Goal: Task Accomplishment & Management: Complete application form

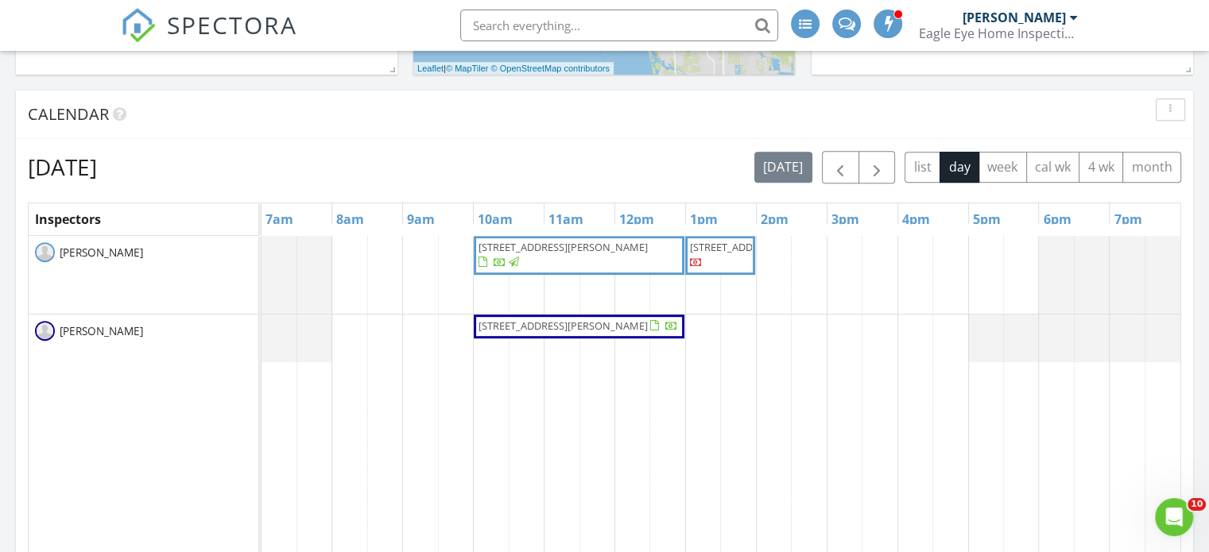
scroll to position [556, 0]
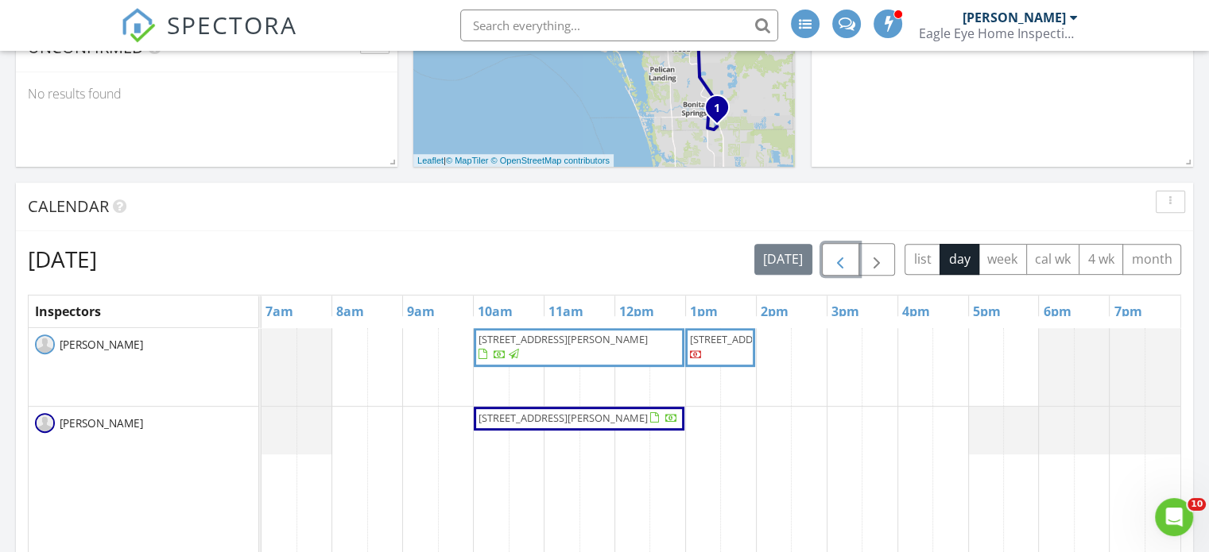
click at [833, 269] on span "button" at bounding box center [839, 259] width 19 height 19
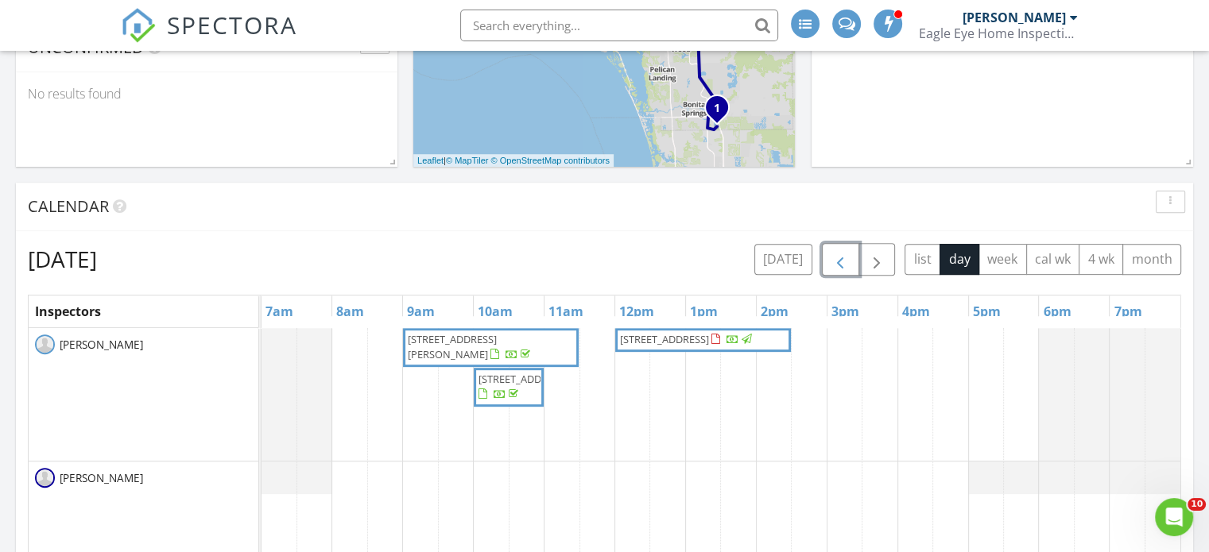
click at [842, 261] on span "button" at bounding box center [839, 259] width 19 height 19
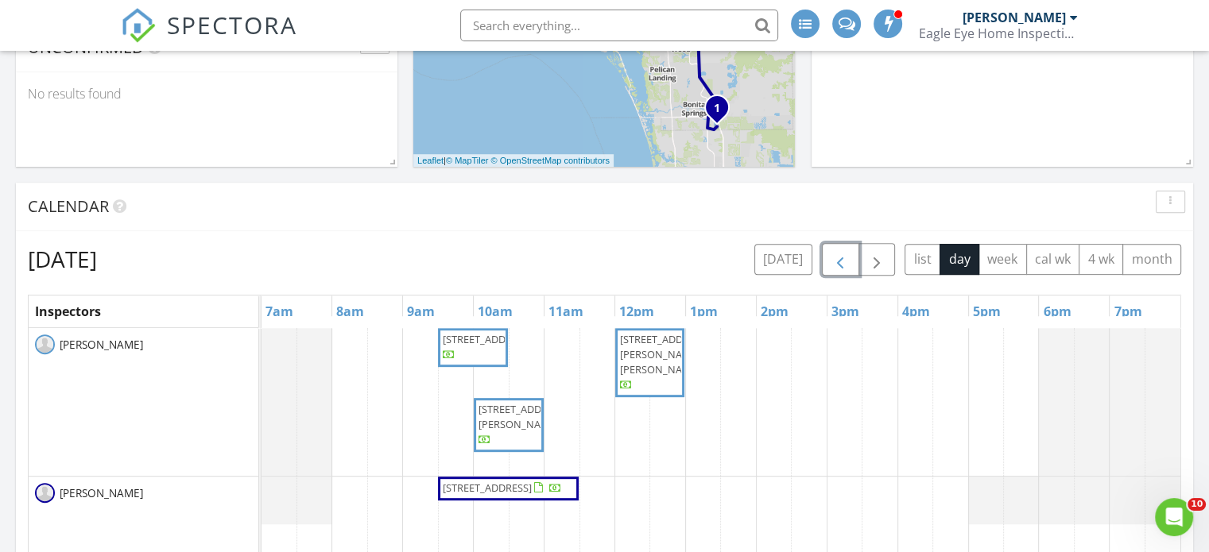
click at [507, 497] on span "221 SE 1st St, Cape Coral 33990" at bounding box center [502, 489] width 122 height 16
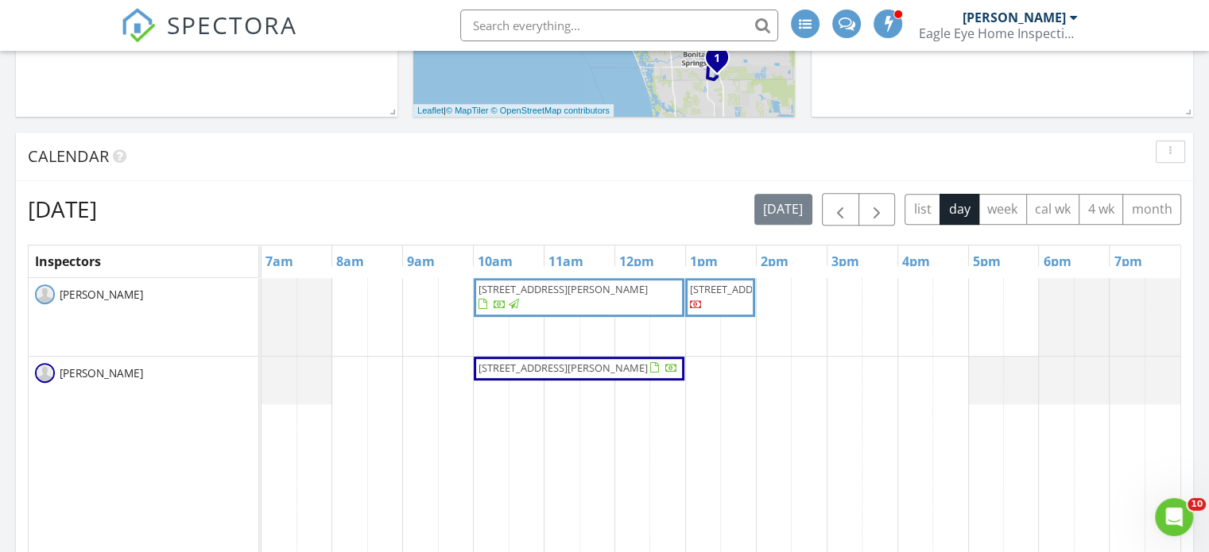
scroll to position [636, 0]
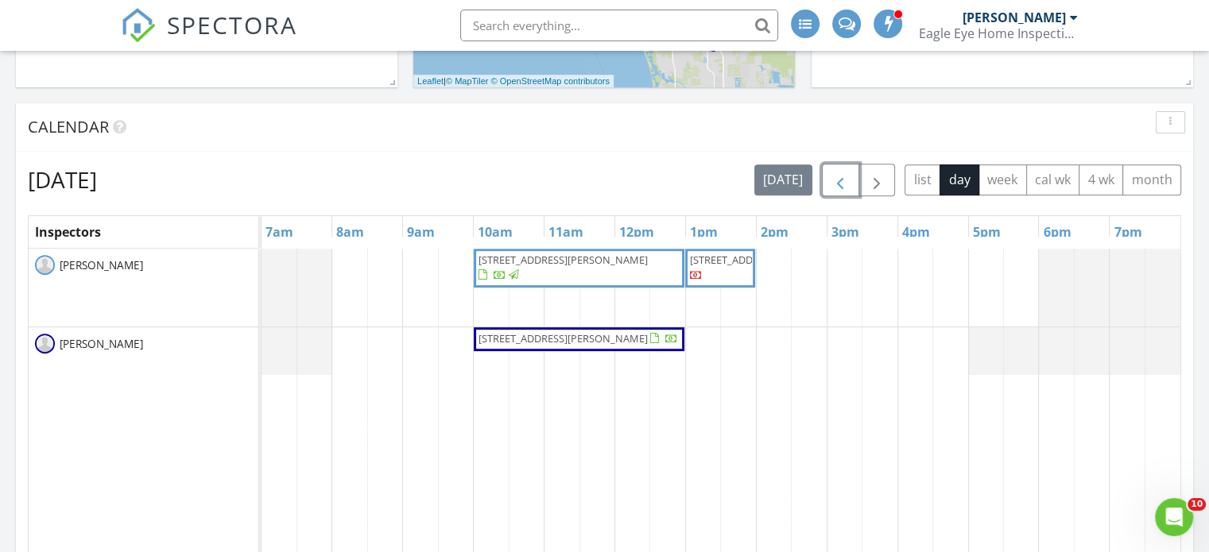
click at [836, 181] on span "button" at bounding box center [839, 180] width 19 height 19
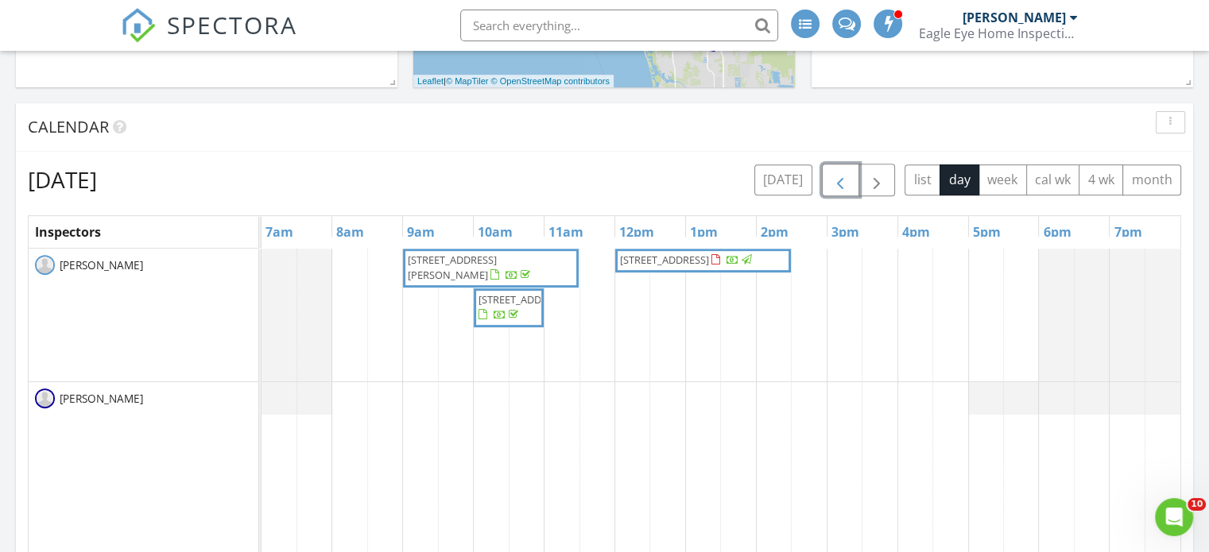
click at [847, 175] on span "button" at bounding box center [839, 180] width 19 height 19
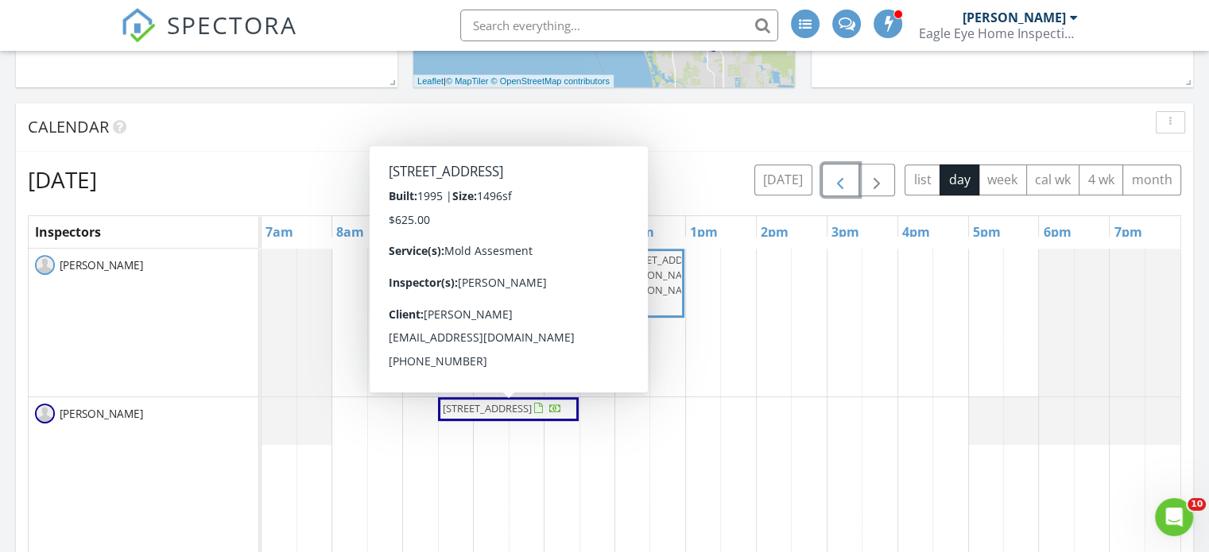
click at [521, 412] on span "221 SE 1st St, Cape Coral 33990" at bounding box center [487, 408] width 89 height 14
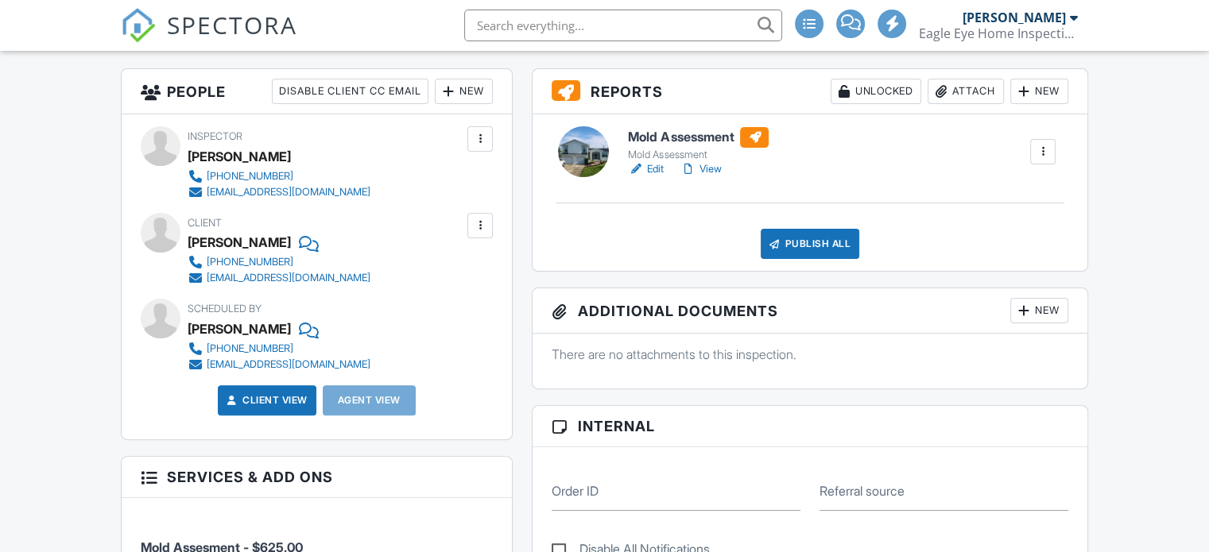
click at [811, 242] on div "Publish All" at bounding box center [809, 244] width 99 height 30
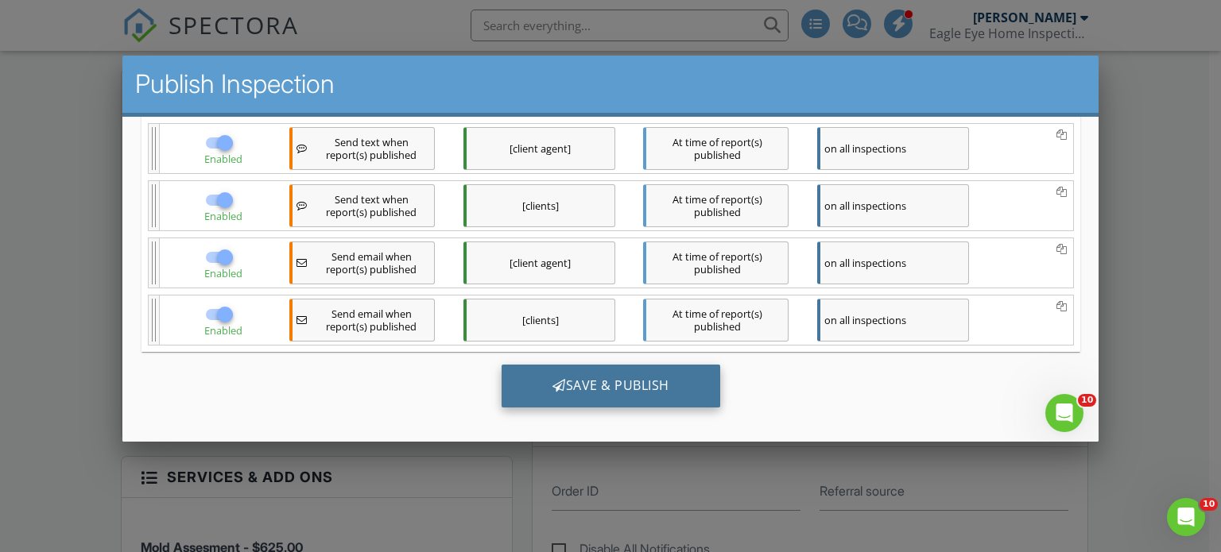
click at [656, 380] on div "Save & Publish" at bounding box center [610, 385] width 219 height 43
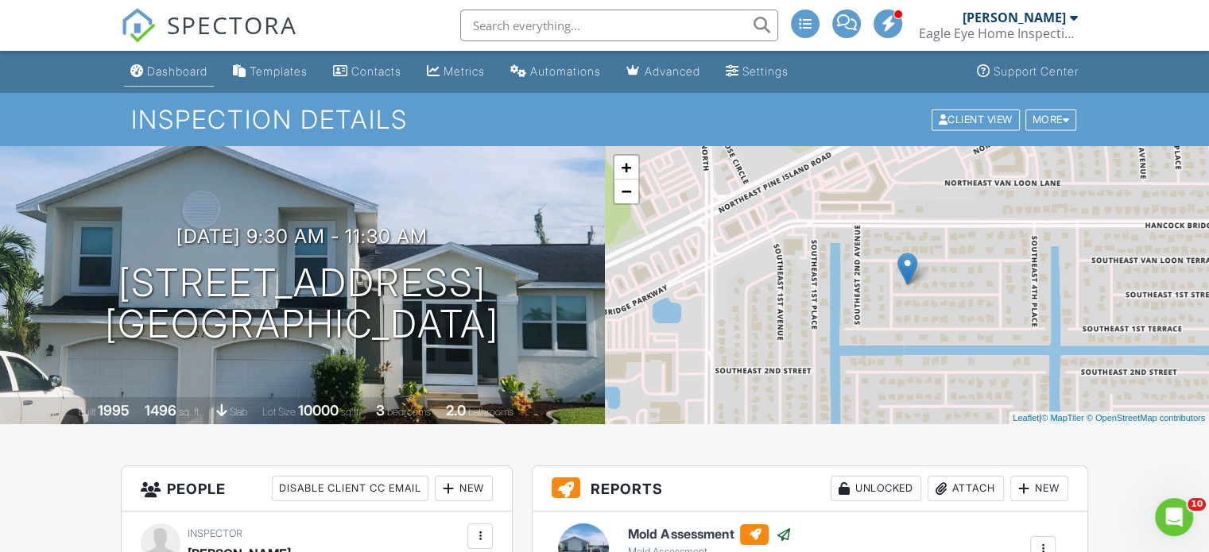
click at [162, 69] on div "Dashboard" at bounding box center [177, 71] width 60 height 14
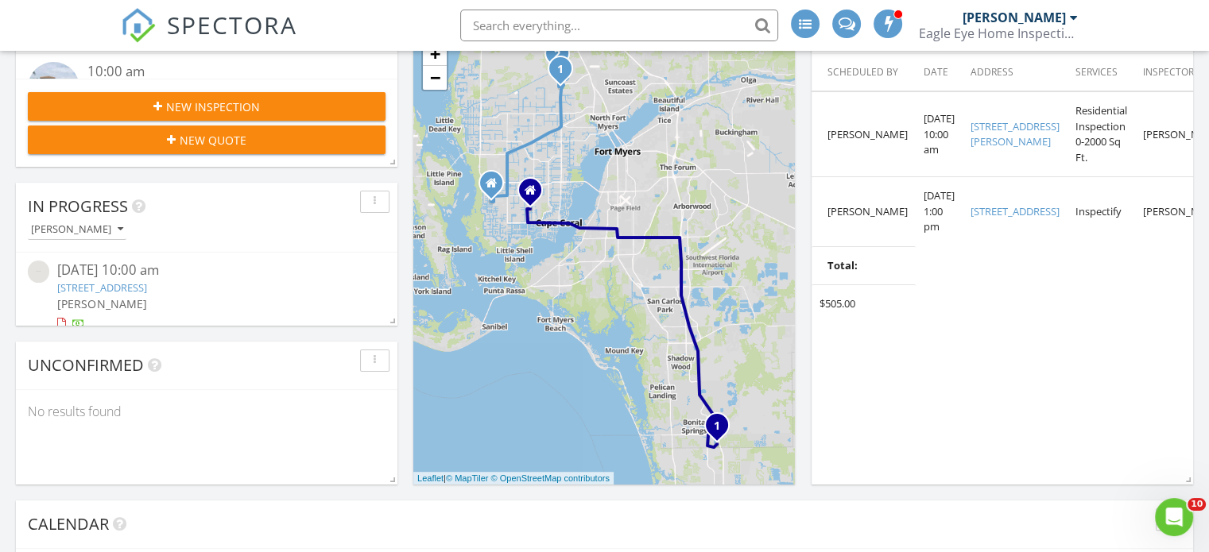
click at [286, 112] on div "New Inspection" at bounding box center [207, 107] width 332 height 17
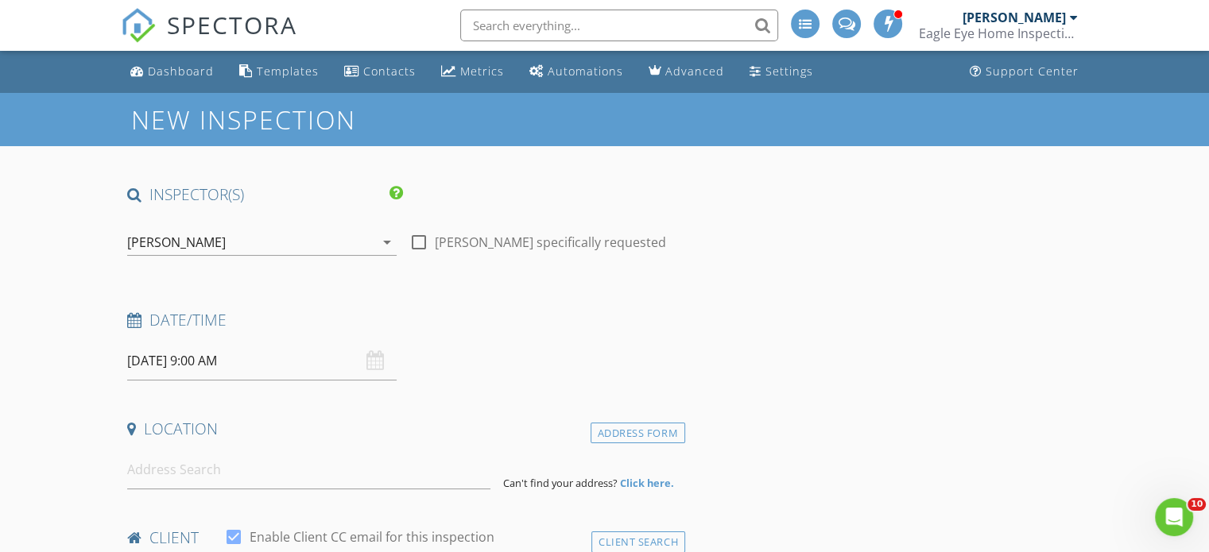
click at [261, 241] on div "[PERSON_NAME]" at bounding box center [250, 242] width 247 height 25
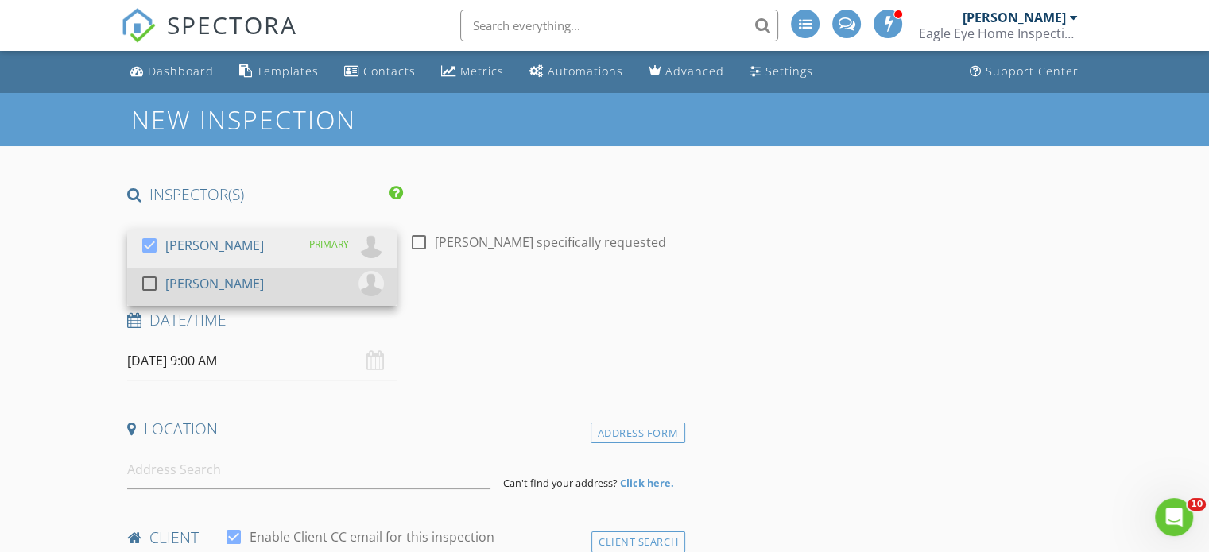
click at [140, 284] on div at bounding box center [149, 283] width 27 height 27
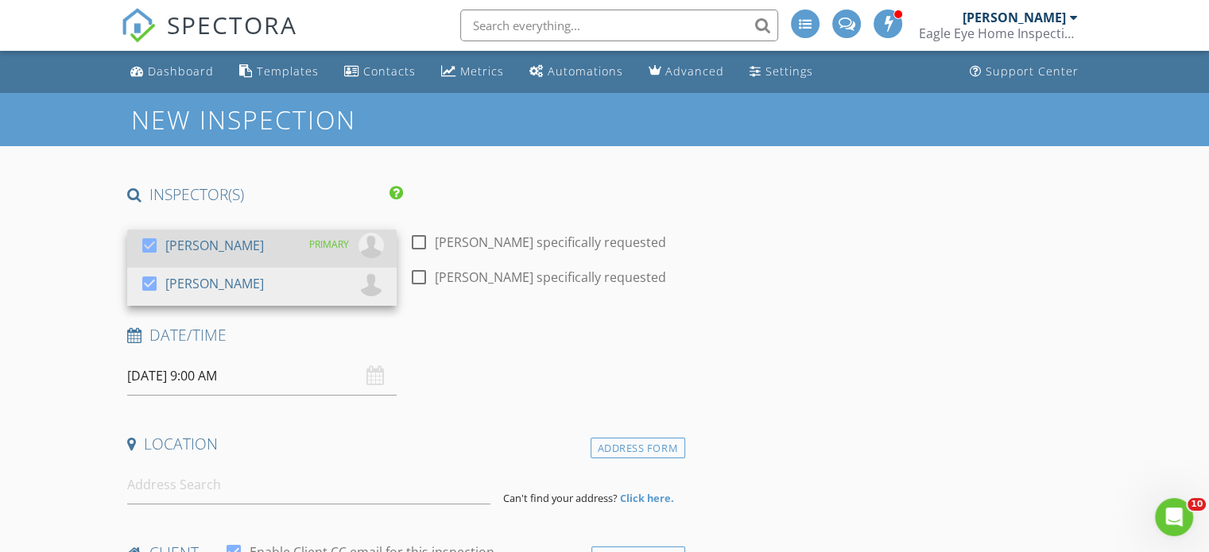
click at [161, 248] on div at bounding box center [149, 245] width 27 height 27
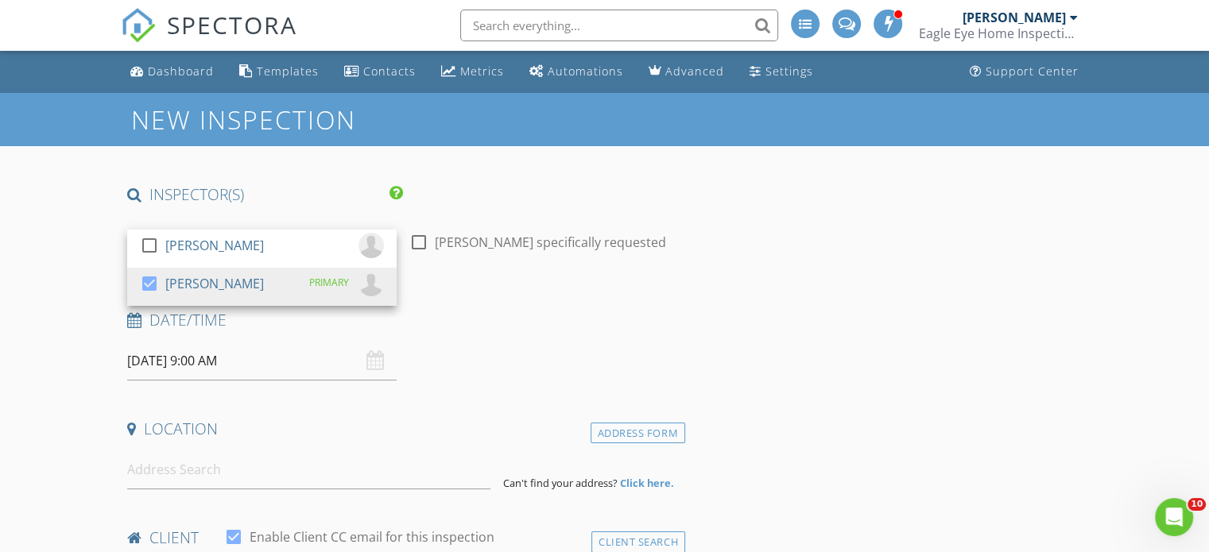
click at [305, 342] on input "08/28/2025 9:00 AM" at bounding box center [261, 361] width 269 height 39
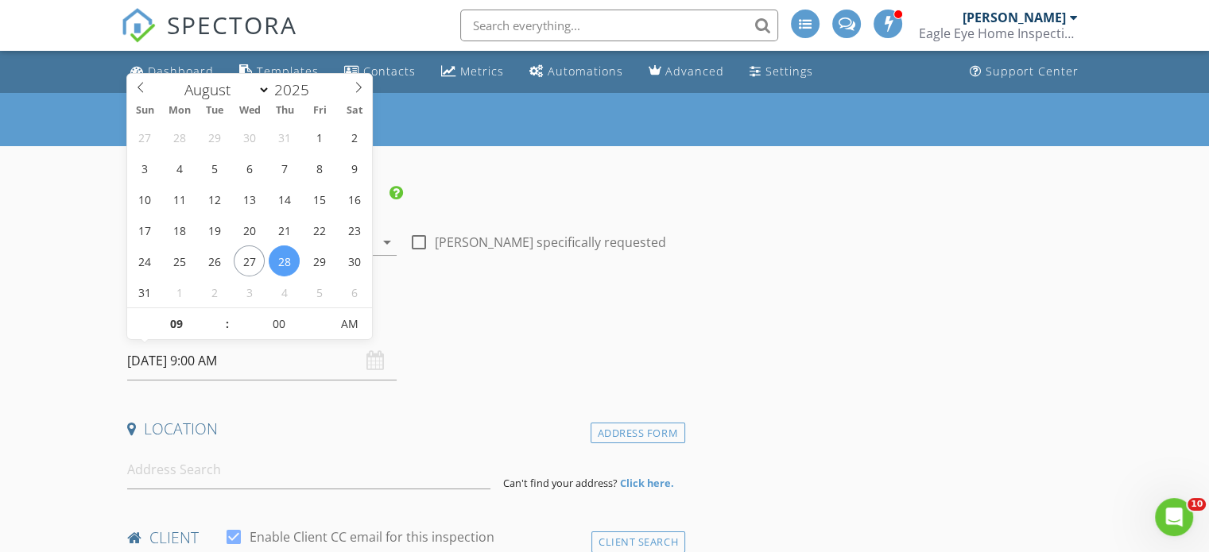
click at [226, 325] on span ":" at bounding box center [227, 324] width 5 height 32
type input "10"
type input "[DATE] 10:00 AM"
click at [219, 314] on span at bounding box center [219, 316] width 11 height 16
click at [551, 319] on h4 "Date/Time" at bounding box center [402, 320] width 551 height 21
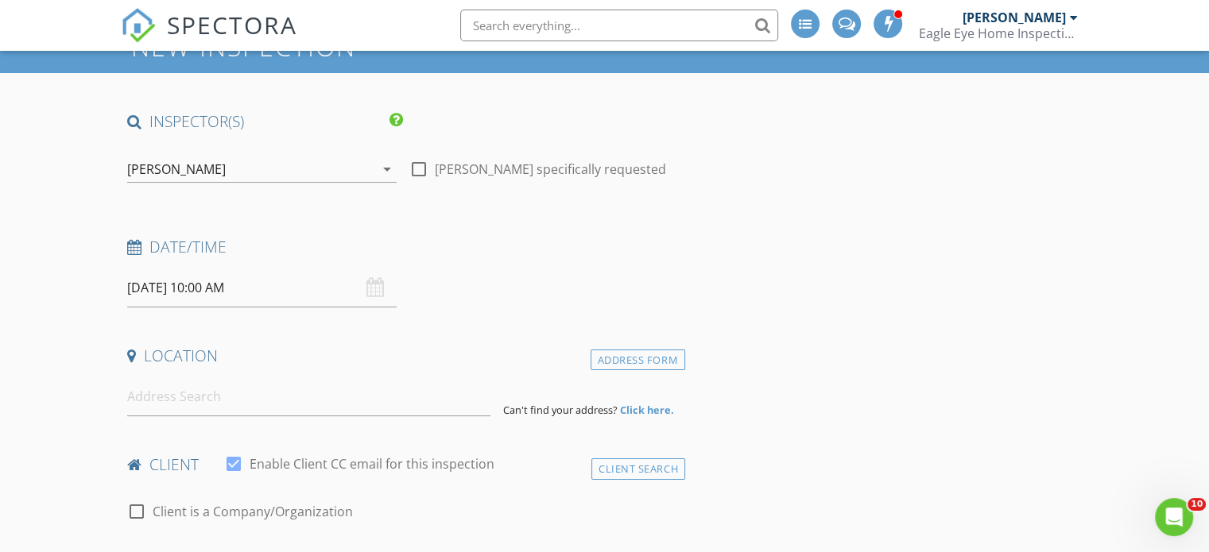
scroll to position [159, 0]
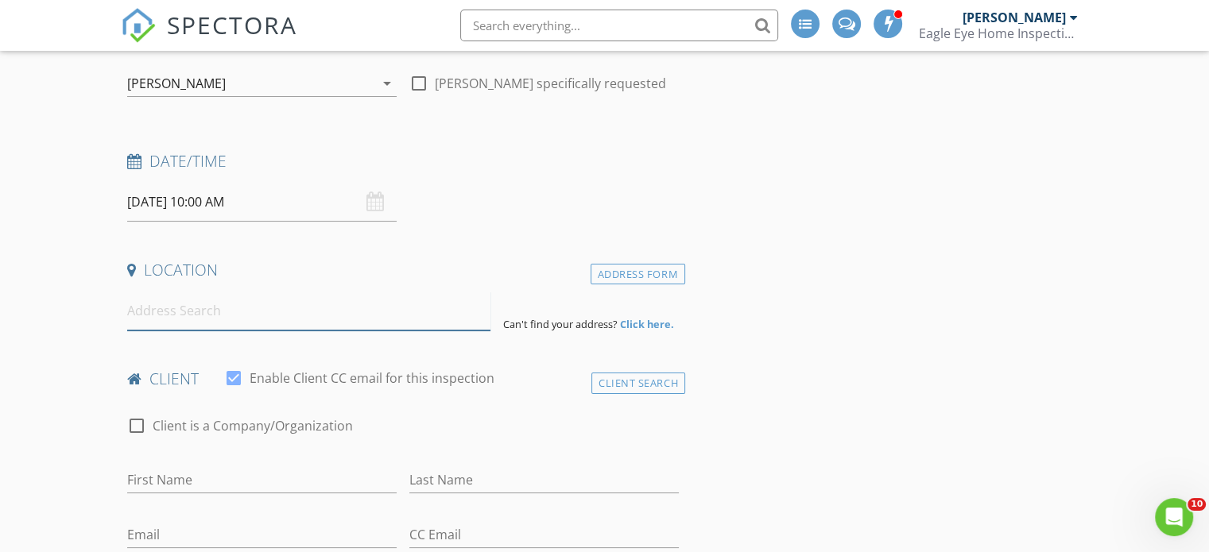
click at [232, 316] on input at bounding box center [308, 311] width 363 height 39
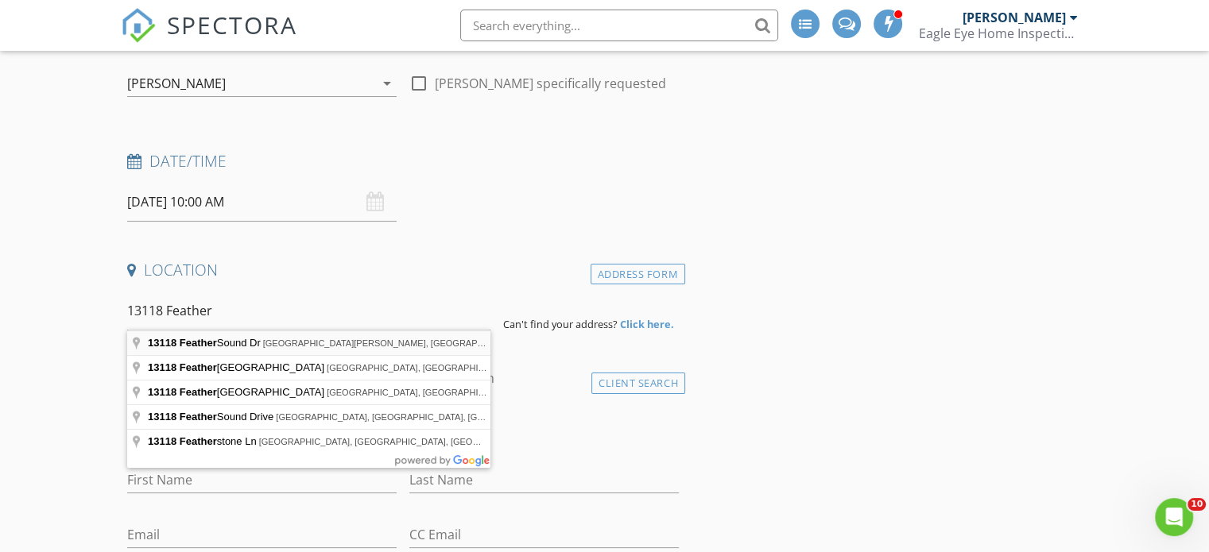
type input "13118 Feather Sound Dr, Fort Myers, FL, USA"
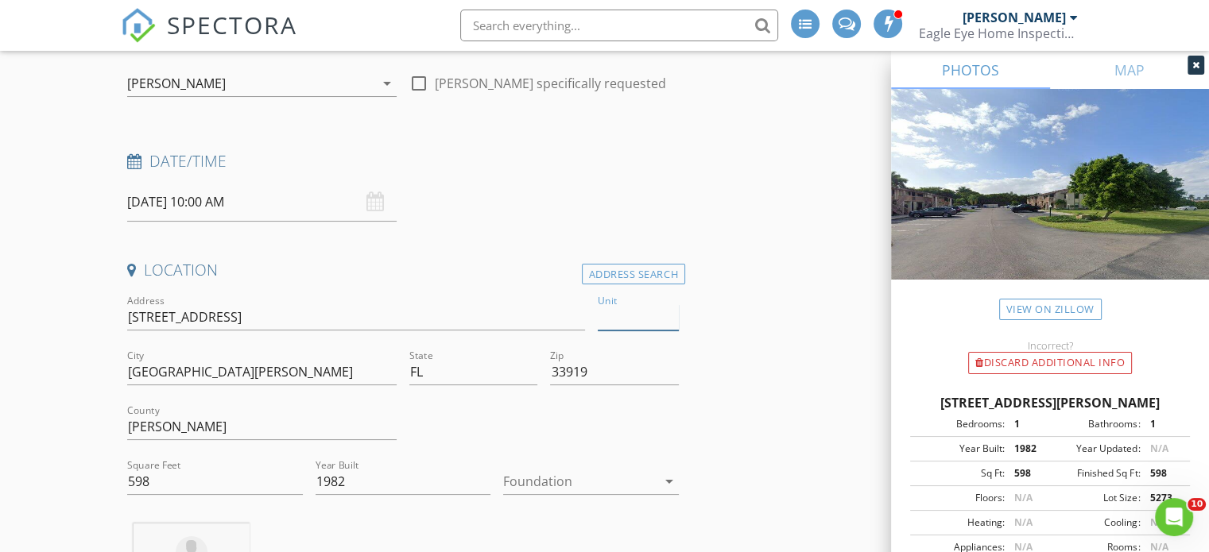
click at [637, 311] on input "Unit" at bounding box center [638, 317] width 81 height 26
type input "Unit 215"
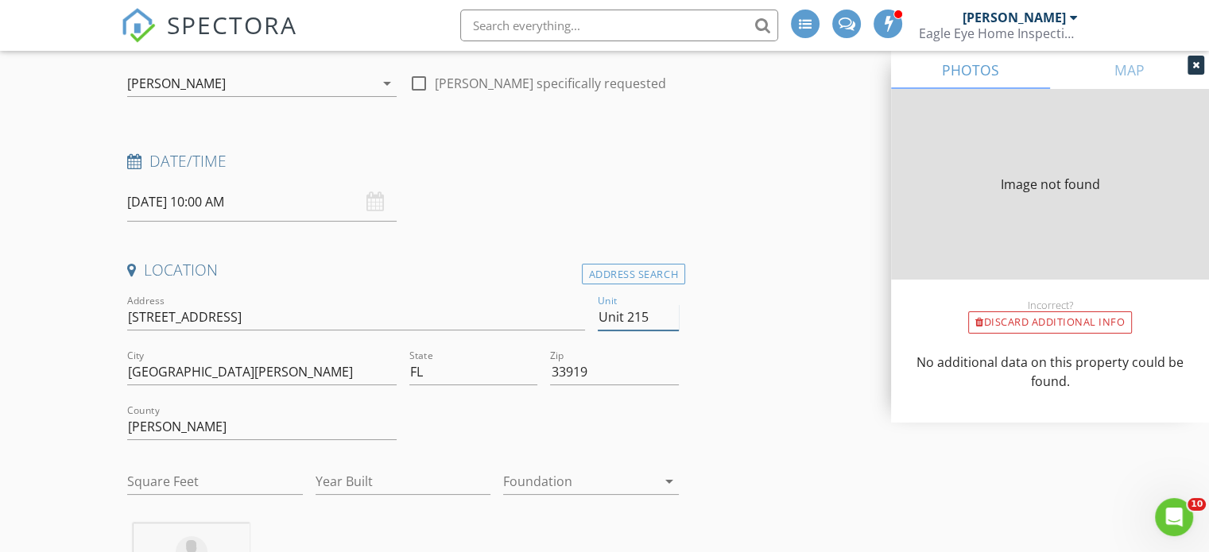
type input "598"
type input "1982"
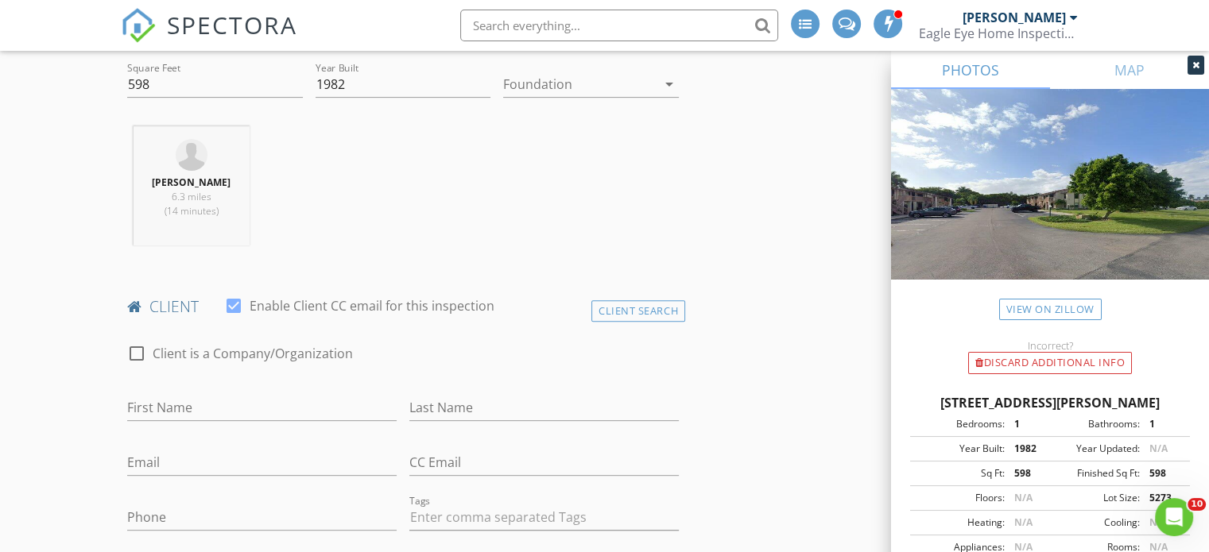
scroll to position [636, 0]
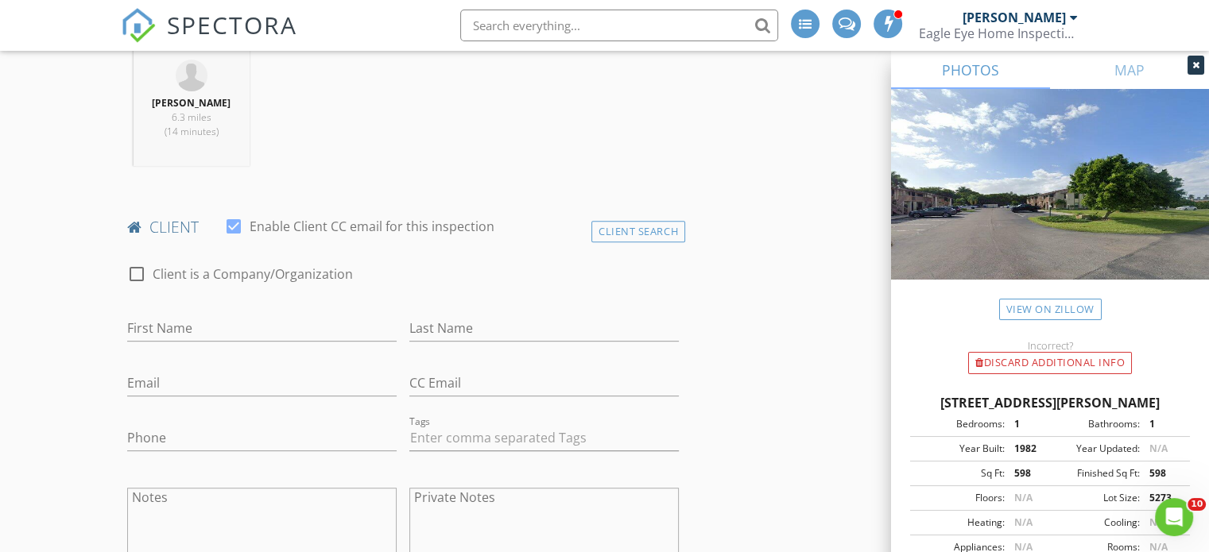
type input "Unit 215"
drag, startPoint x: 300, startPoint y: 319, endPoint x: 312, endPoint y: 312, distance: 13.5
click at [300, 319] on input "First Name" at bounding box center [261, 328] width 269 height 26
type input "Ali"
drag, startPoint x: 513, startPoint y: 326, endPoint x: 515, endPoint y: 318, distance: 8.3
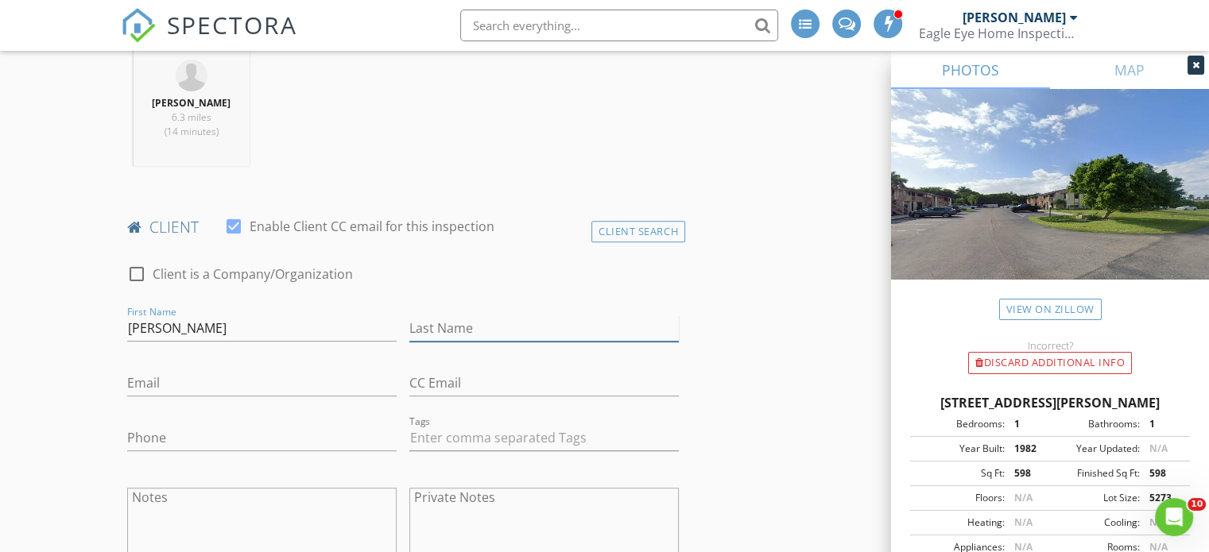
click at [513, 326] on input "Last Name" at bounding box center [543, 328] width 269 height 26
type input "Polat"
click at [284, 367] on div "Email" at bounding box center [261, 387] width 269 height 52
click at [283, 383] on input "Email" at bounding box center [261, 383] width 269 height 26
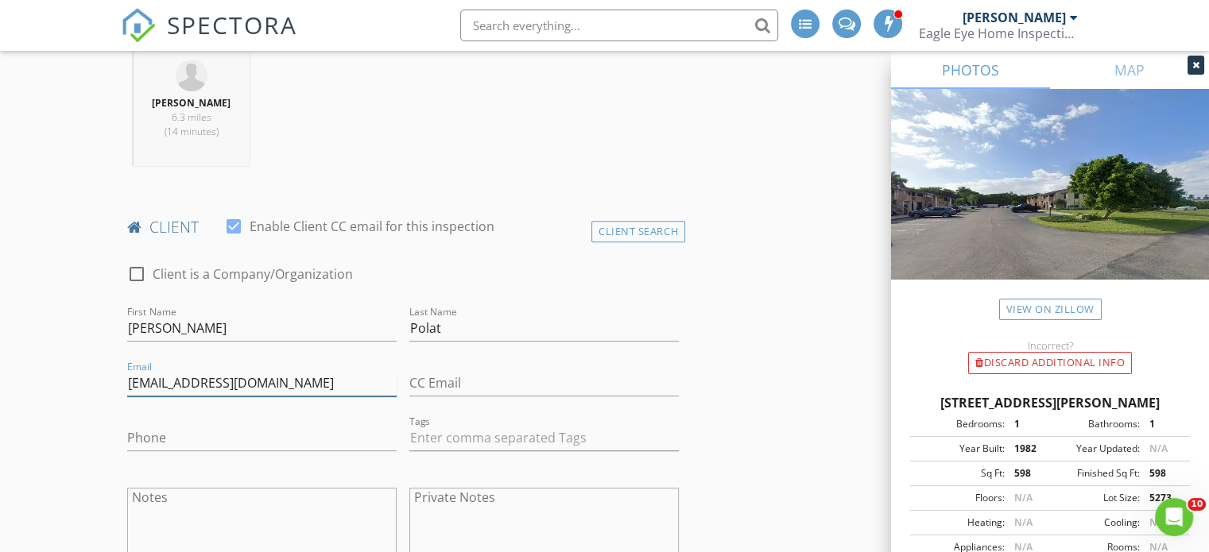
type input "apolt@hotmail.com"
drag, startPoint x: 241, startPoint y: 446, endPoint x: 245, endPoint y: 439, distance: 8.2
click at [245, 439] on input "Phone" at bounding box center [261, 438] width 269 height 26
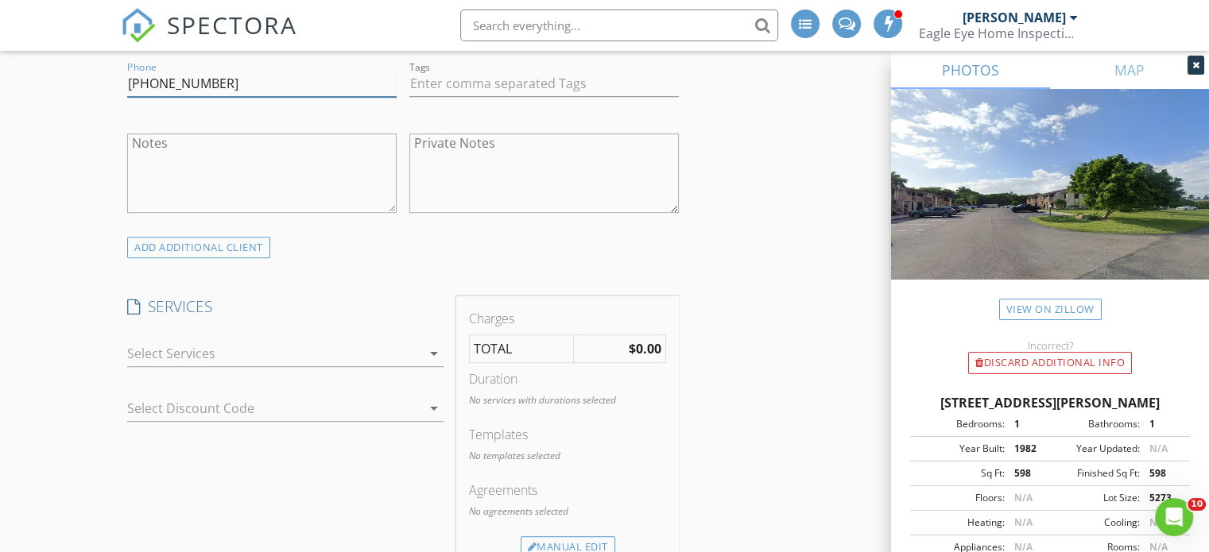
scroll to position [1033, 0]
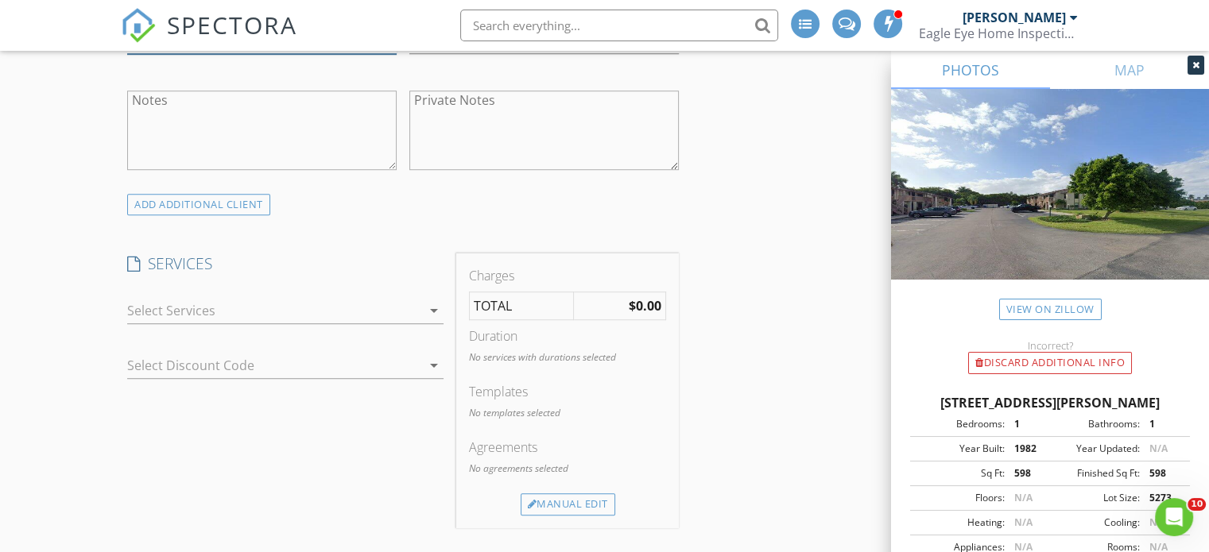
type input "561-310-3311"
click at [322, 304] on div at bounding box center [274, 310] width 294 height 25
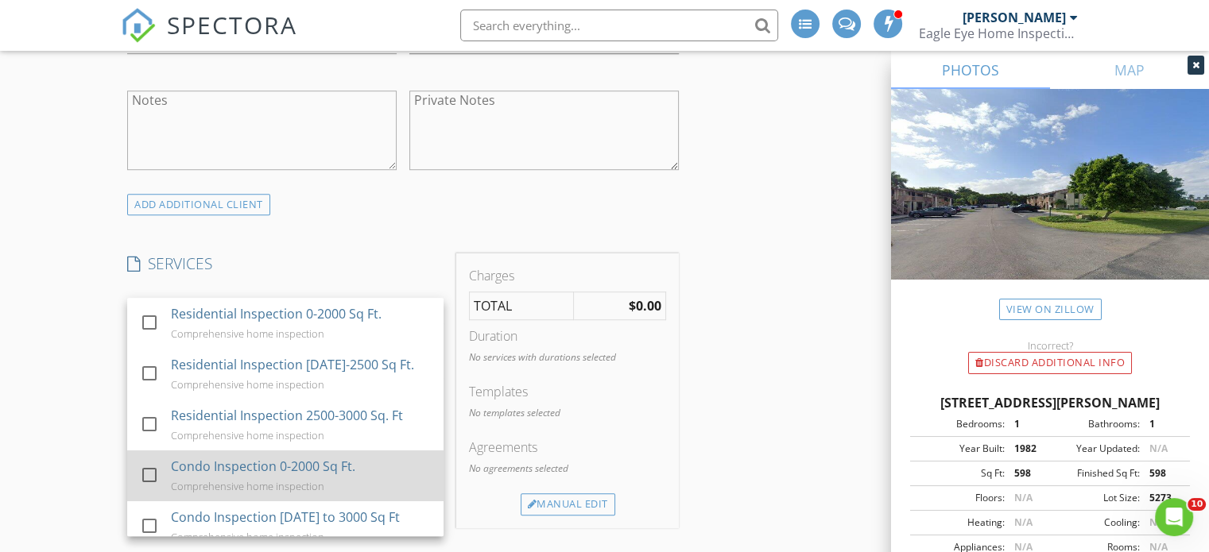
click at [154, 471] on div at bounding box center [149, 475] width 27 height 27
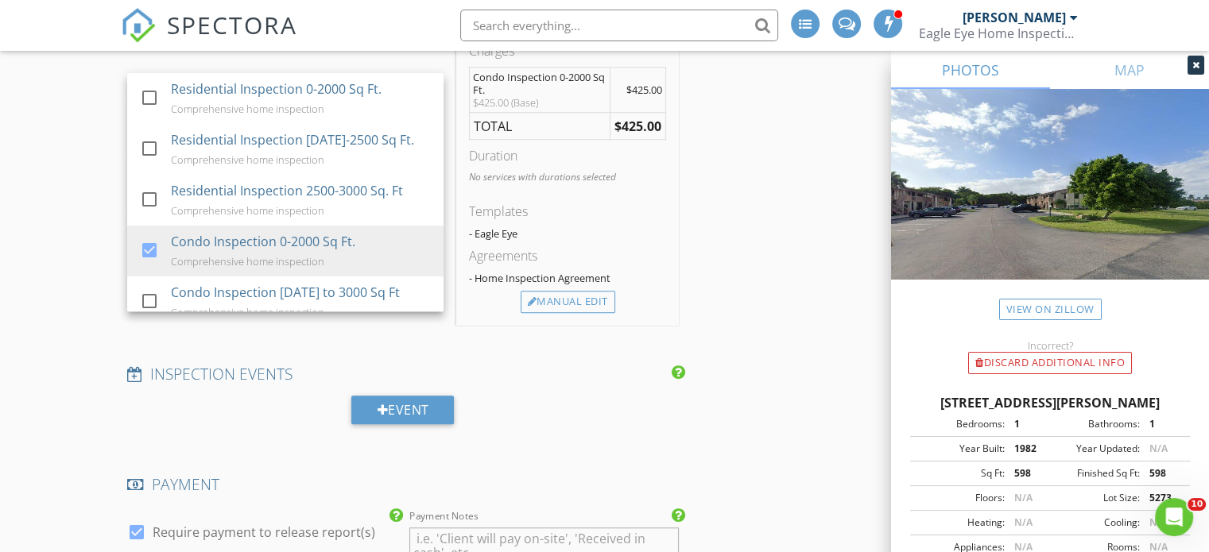
scroll to position [1271, 0]
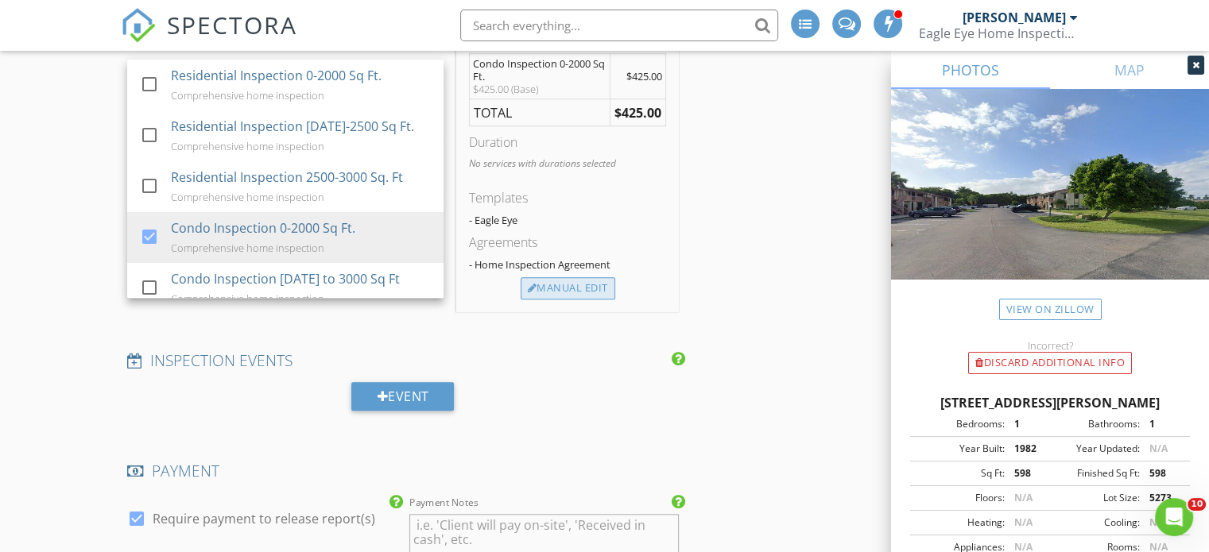
click at [559, 288] on div "Manual Edit" at bounding box center [568, 288] width 95 height 22
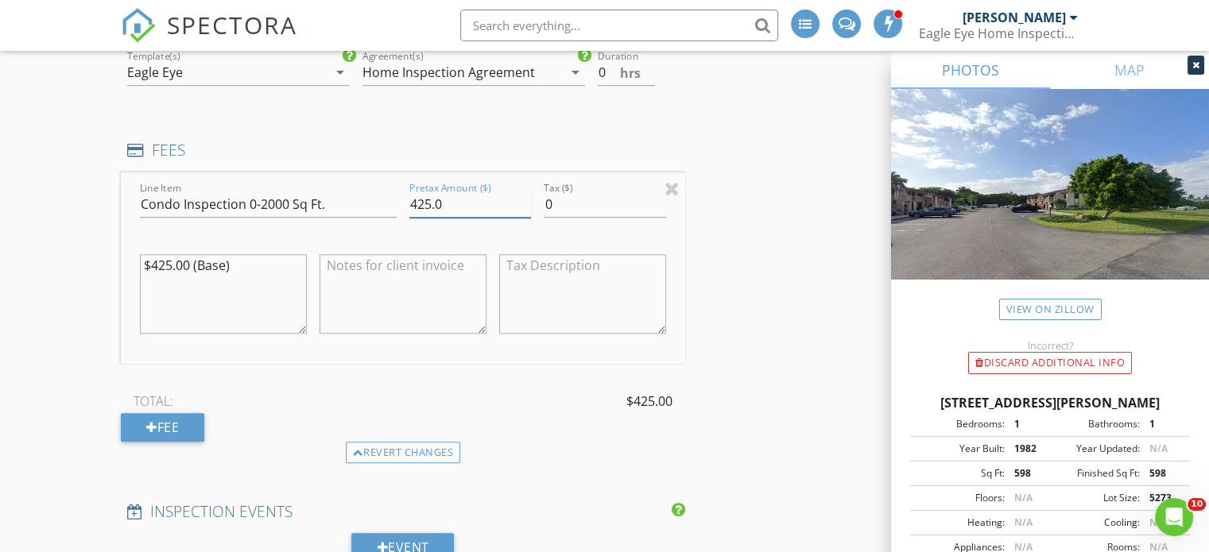
click at [392, 210] on div "Line Item Condo Inspection 0-2000 Sq Ft. Pretax Amount ($) 425.0 Tax ($) 0 $425…" at bounding box center [403, 268] width 564 height 192
type input "350.00"
click at [768, 266] on div "INSPECTOR(S) check_box_outline_blank Nick Korchick check_box Louis Korchick PRI…" at bounding box center [604, 384] width 967 height 2943
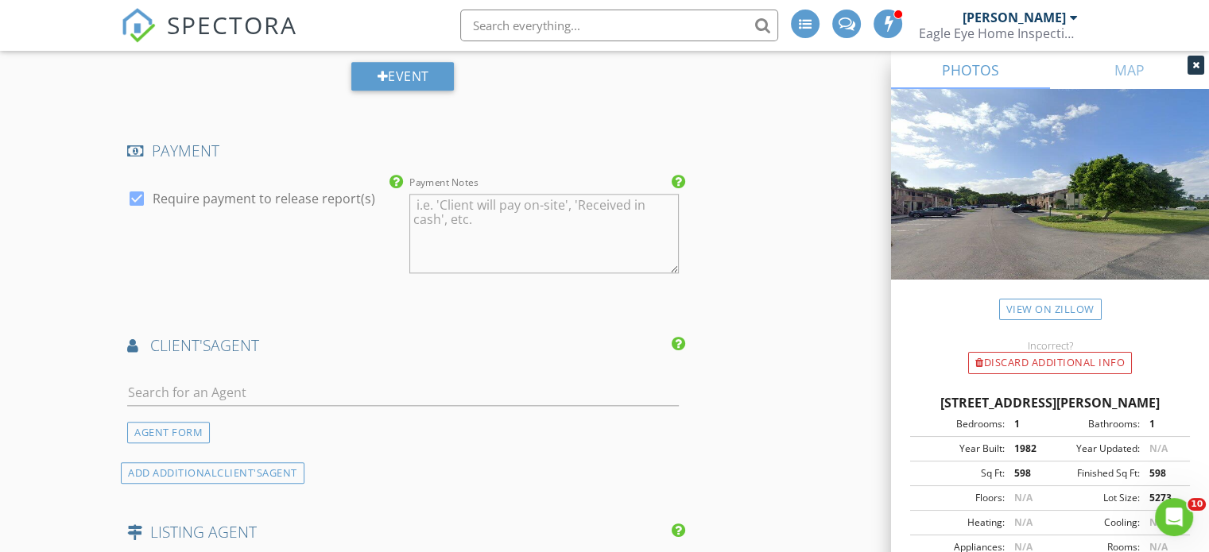
scroll to position [1748, 0]
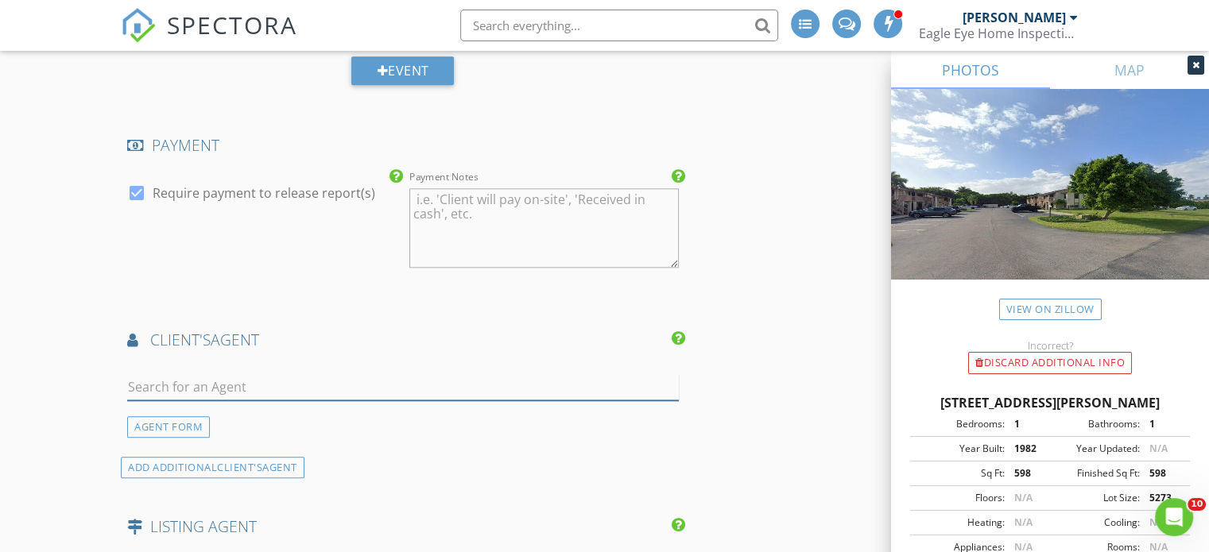
click at [299, 387] on input "text" at bounding box center [402, 387] width 551 height 26
type input "eric l"
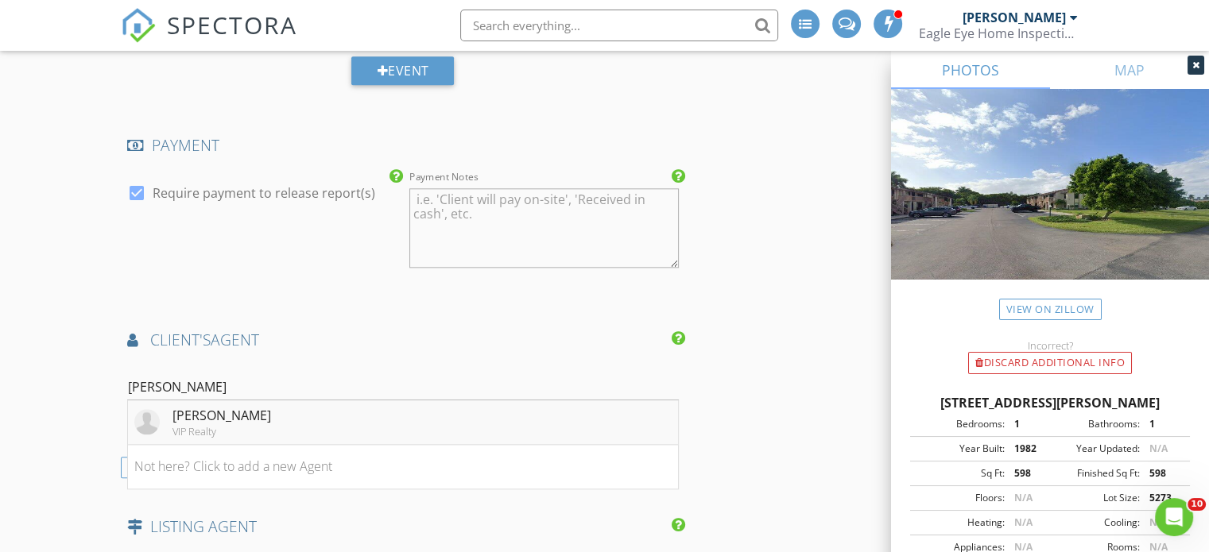
click at [300, 409] on li "Eric Lord VIP Realty" at bounding box center [403, 423] width 550 height 45
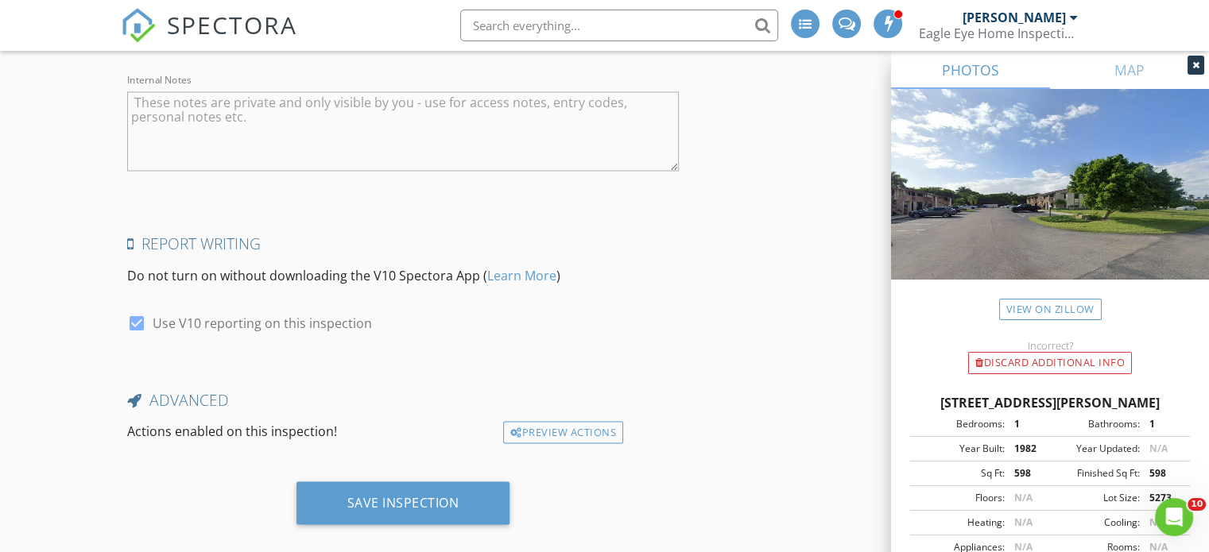
scroll to position [2905, 0]
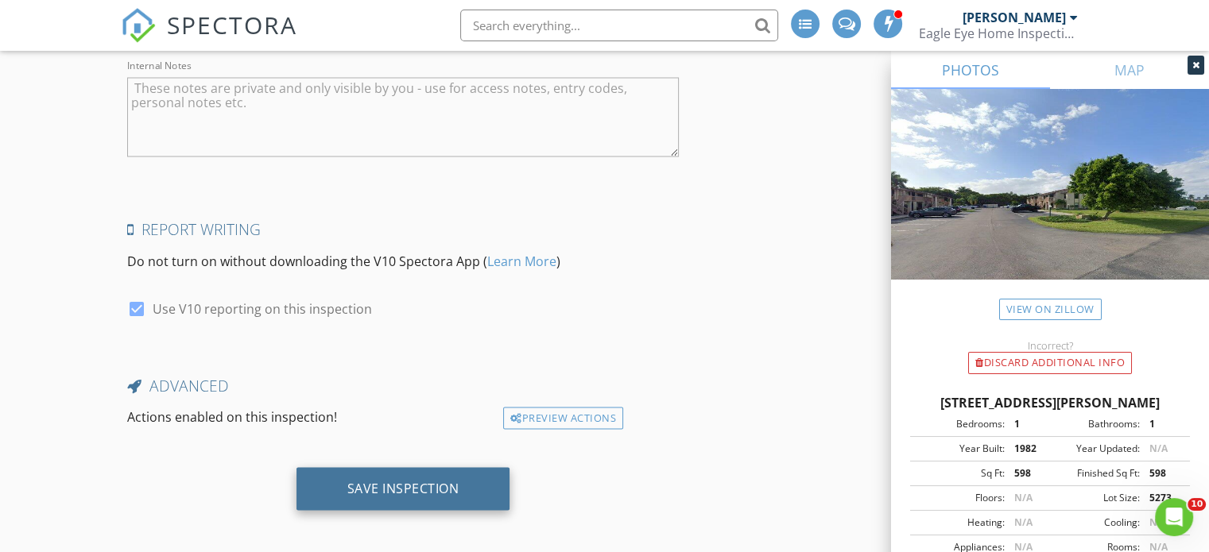
click at [442, 480] on div "Save Inspection" at bounding box center [403, 488] width 112 height 16
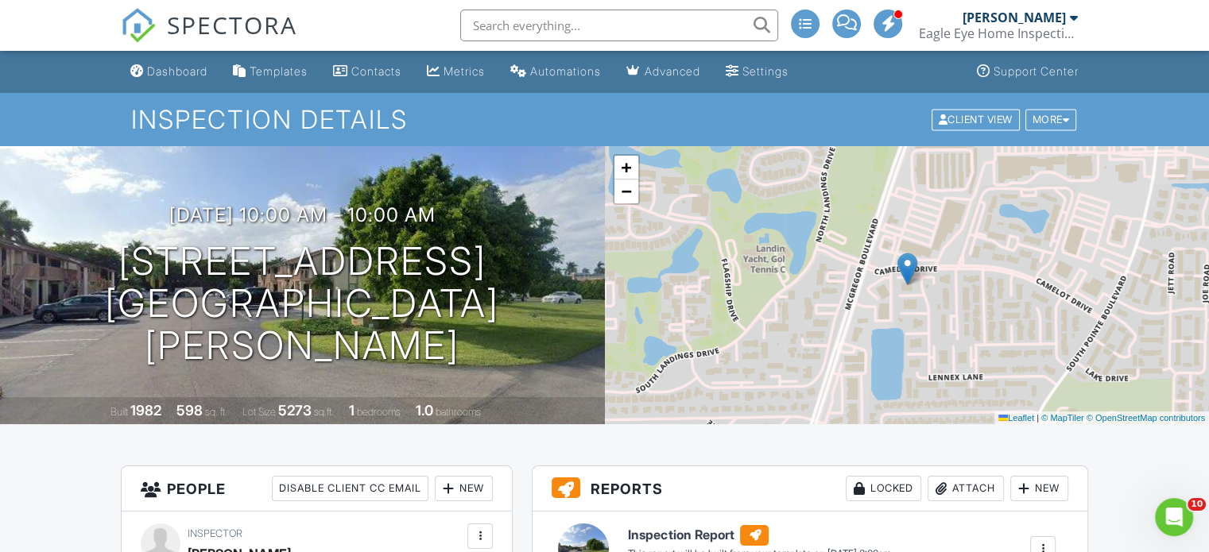
click at [191, 69] on div "Dashboard" at bounding box center [177, 71] width 60 height 14
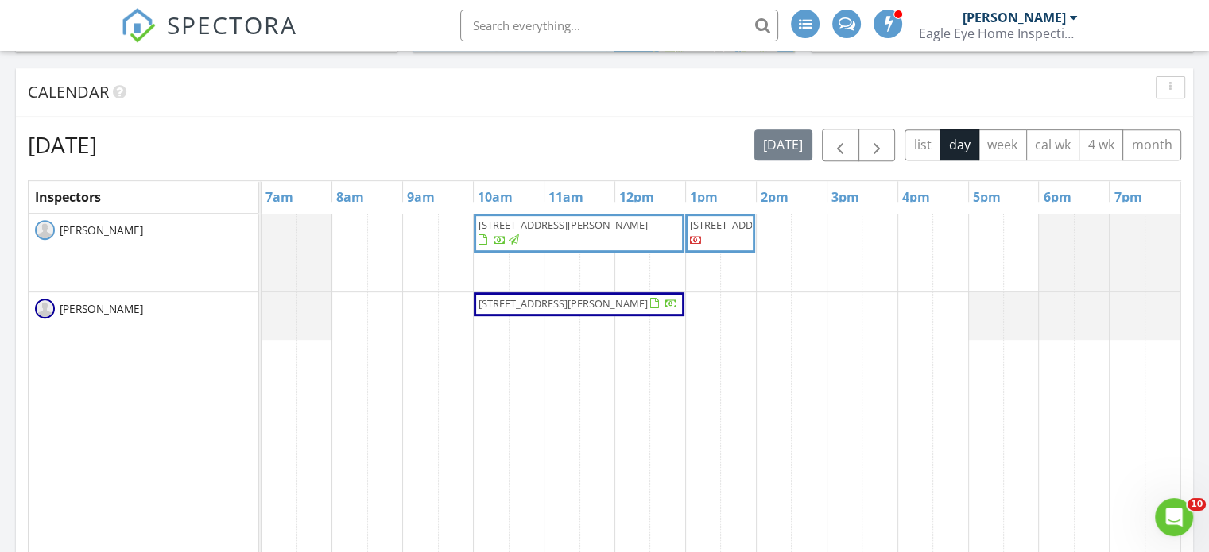
scroll to position [636, 0]
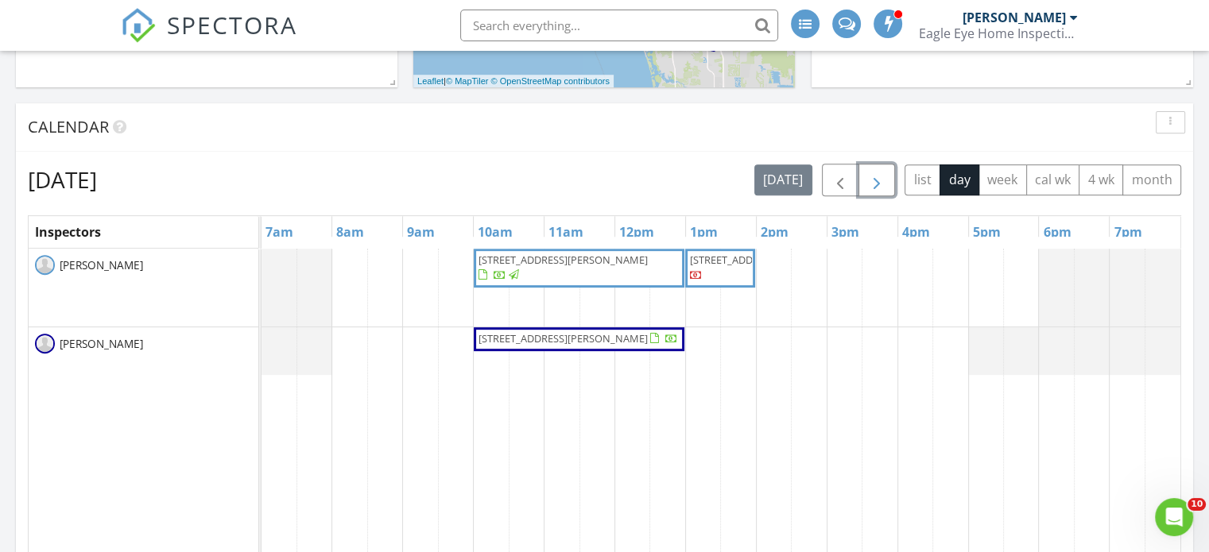
click at [880, 182] on span "button" at bounding box center [876, 180] width 19 height 19
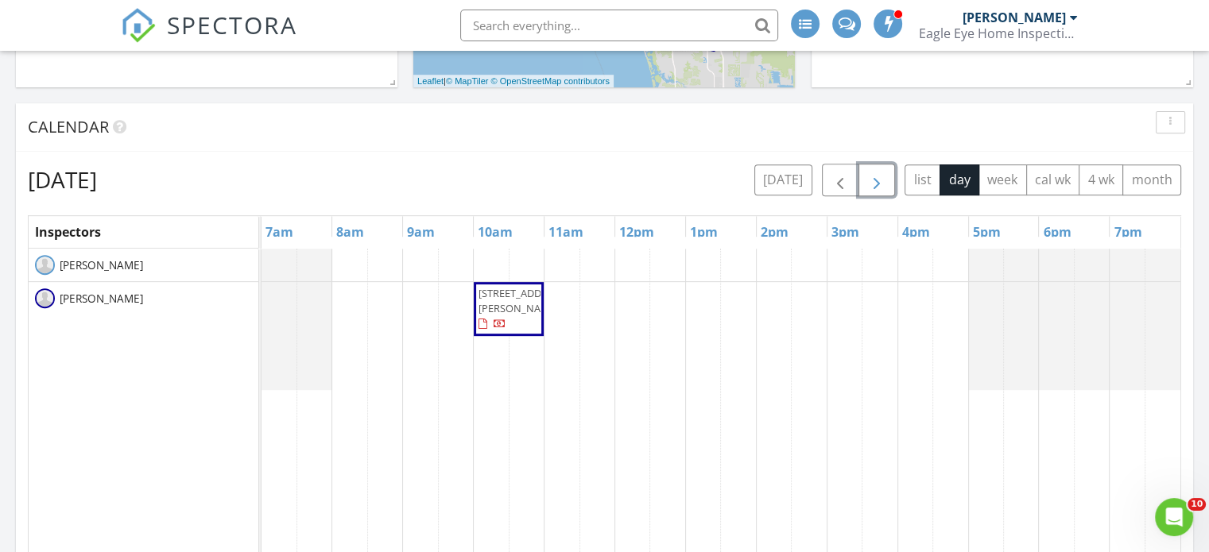
click at [874, 180] on span "button" at bounding box center [876, 180] width 19 height 19
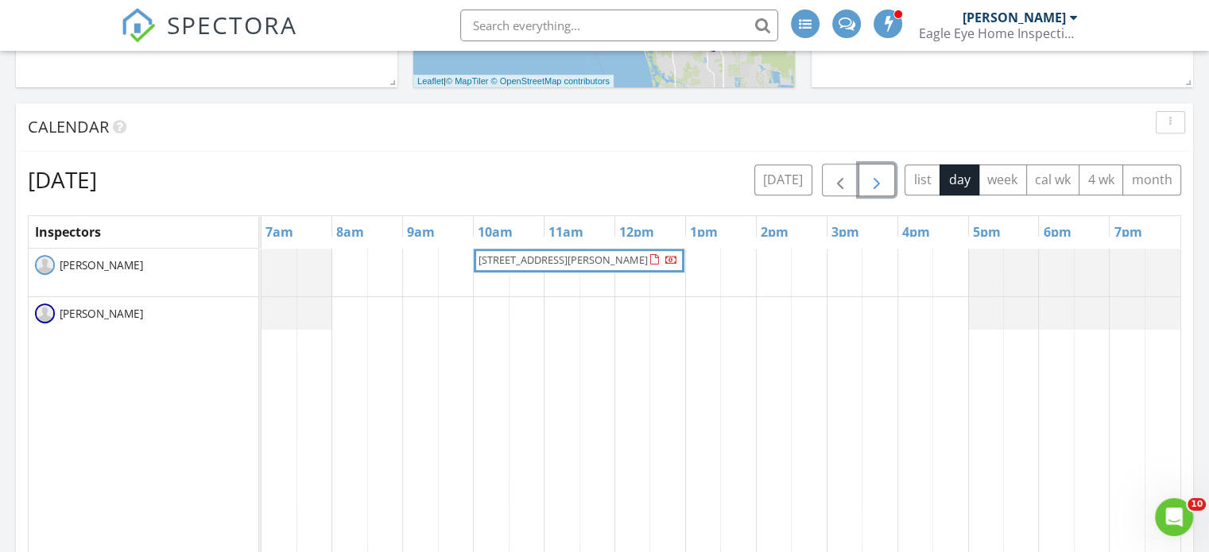
drag, startPoint x: 613, startPoint y: 284, endPoint x: 624, endPoint y: 268, distance: 19.6
click at [624, 268] on span "4841 Estero Blvd, Fort Myers Beach 33931" at bounding box center [578, 261] width 203 height 16
